Goal: Information Seeking & Learning: Learn about a topic

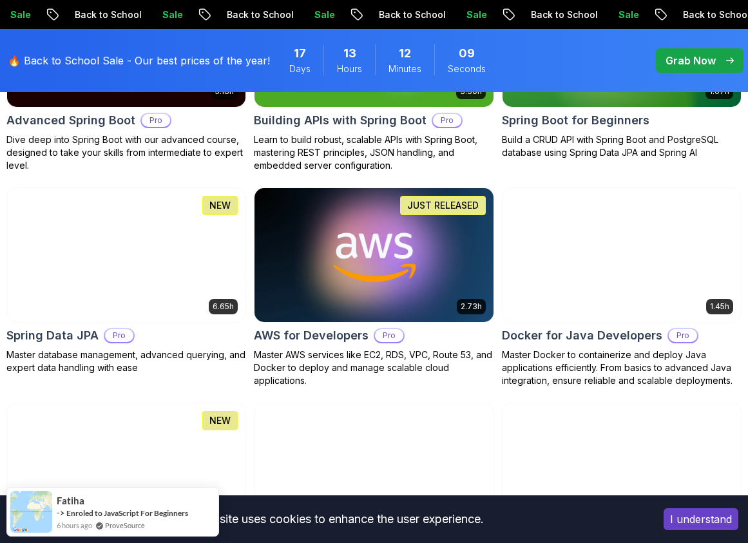
scroll to position [547, 0]
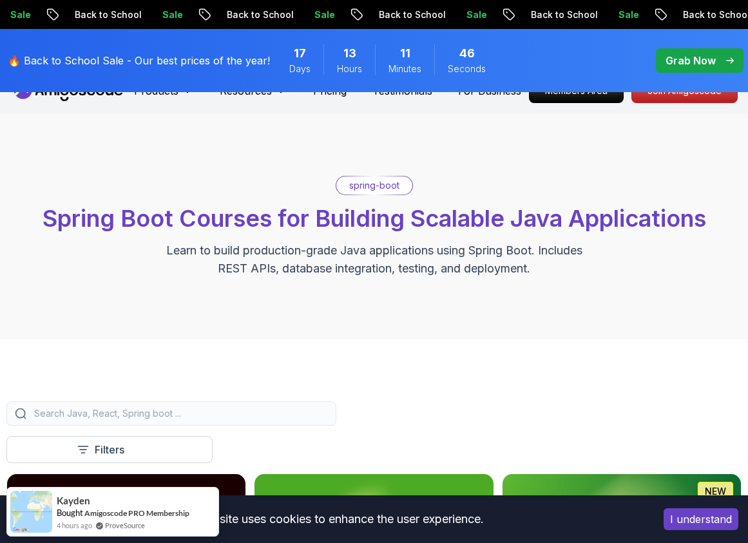
scroll to position [0, 0]
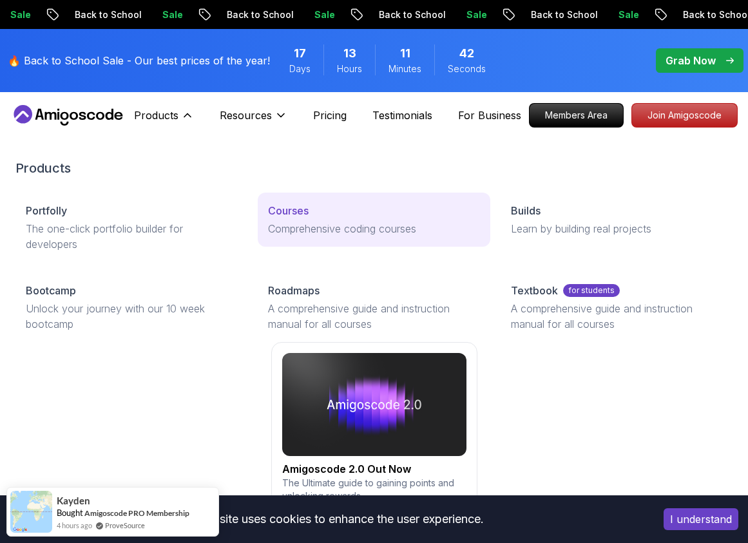
click at [292, 208] on p "Courses" at bounding box center [288, 210] width 41 height 15
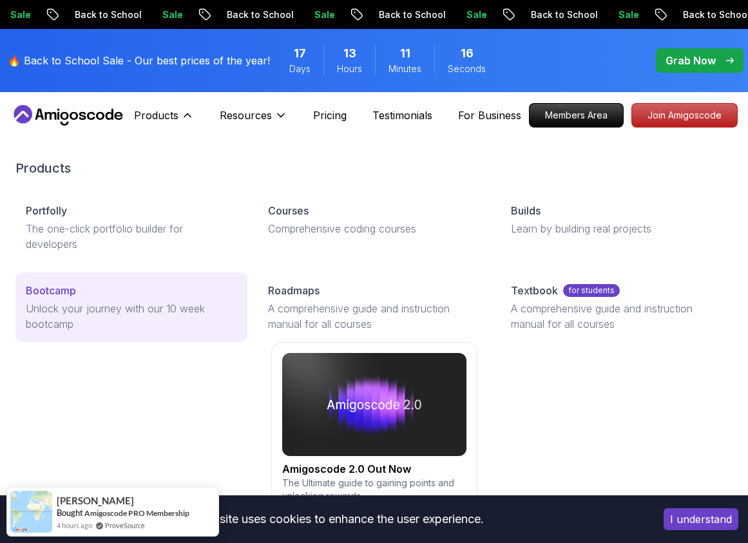
click at [55, 294] on p "Bootcamp" at bounding box center [51, 290] width 50 height 15
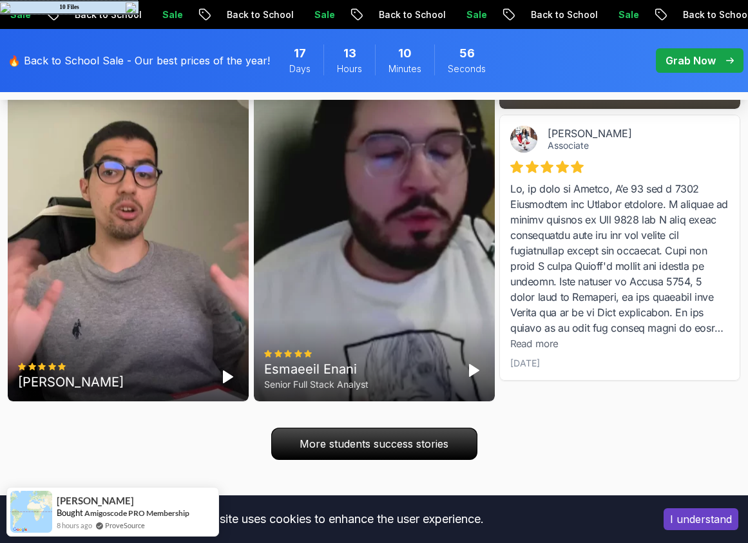
scroll to position [4347, 0]
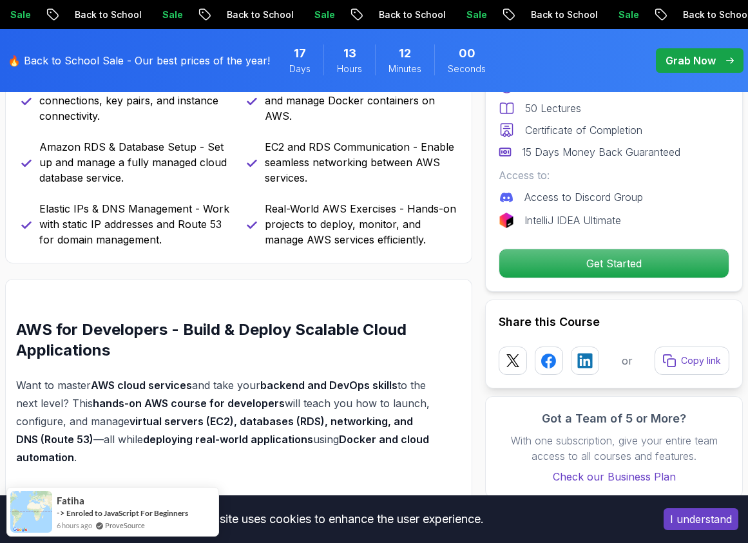
scroll to position [872, 0]
